Goal: Find contact information

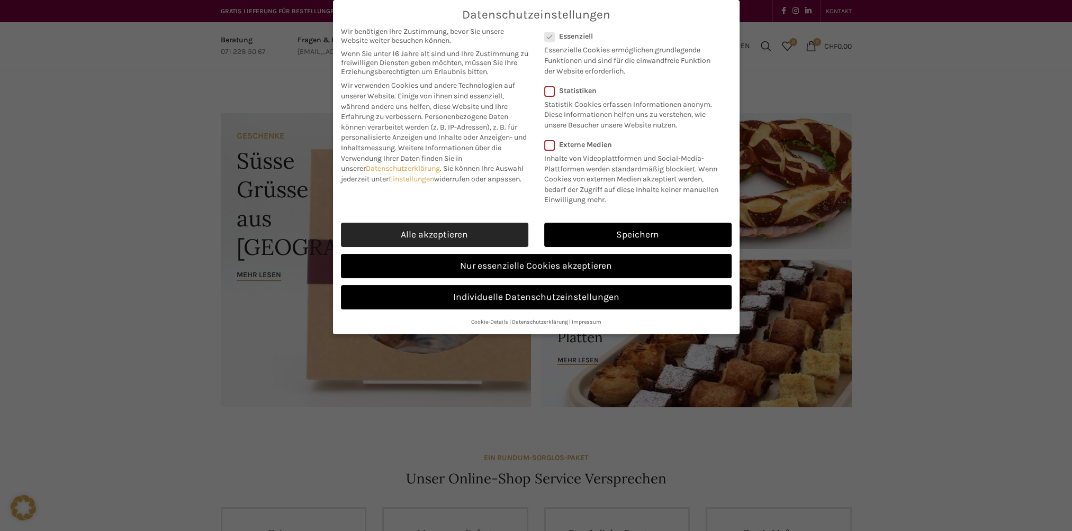
click at [454, 231] on link "Alle akzeptieren" at bounding box center [434, 235] width 187 height 24
checkbox input "true"
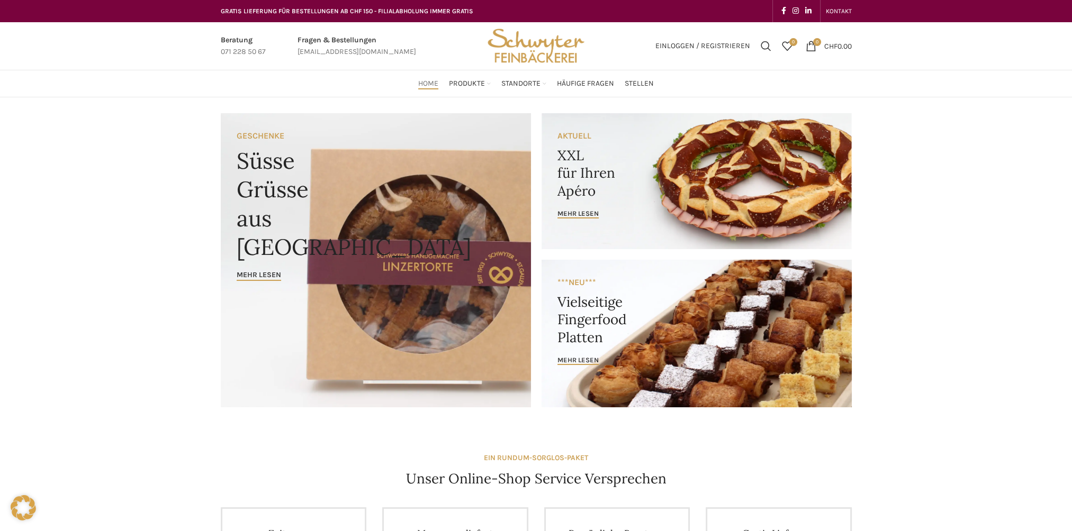
click at [356, 49] on link "Infobox link" at bounding box center [357, 46] width 119 height 24
click at [352, 53] on link "Infobox link" at bounding box center [357, 46] width 119 height 24
drag, startPoint x: 400, startPoint y: 53, endPoint x: 309, endPoint y: 57, distance: 91.2
click at [309, 57] on div "Beratung 071 228 50 67 Fragen & Bestellungen bestellungen@schwyter.com" at bounding box center [347, 46] width 264 height 48
drag, startPoint x: 296, startPoint y: 50, endPoint x: 335, endPoint y: 52, distance: 38.7
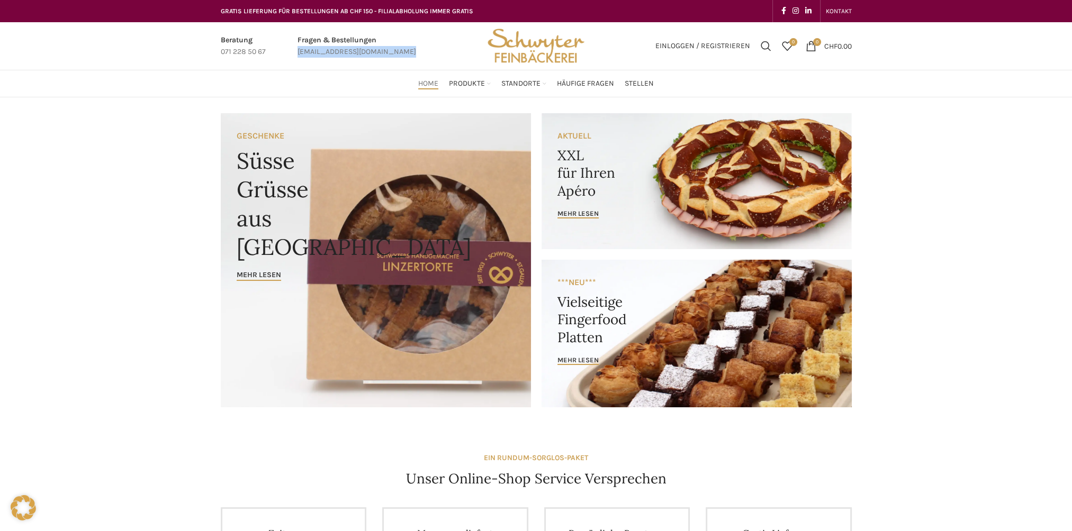
click at [335, 52] on div "Fragen & Bestellungen bestellungen@schwyter.com" at bounding box center [356, 46] width 129 height 24
copy div "[EMAIL_ADDRESS][DOMAIN_NAME]"
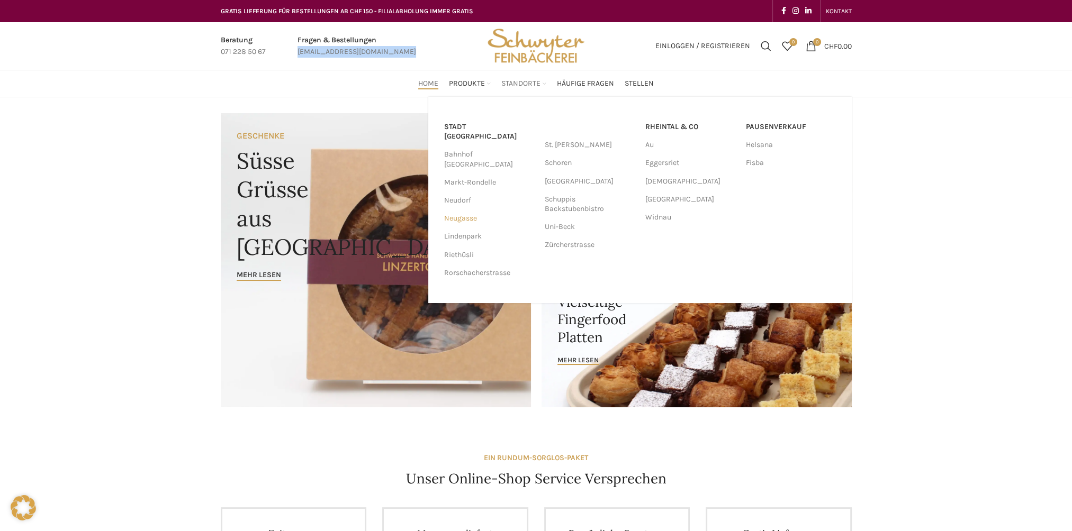
click at [467, 210] on link "Neugasse" at bounding box center [489, 219] width 90 height 18
